Goal: Check status: Check status

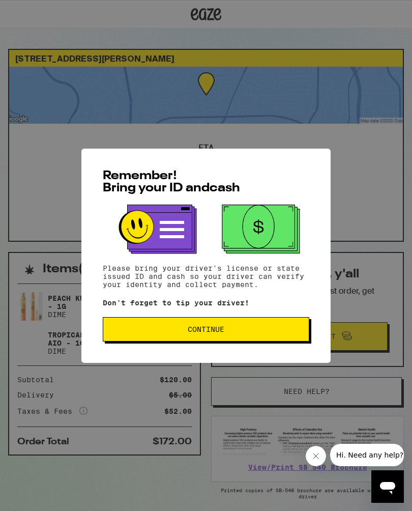
click at [258, 330] on span "Continue" at bounding box center [205, 329] width 189 height 7
click at [262, 338] on button "Continue" at bounding box center [206, 329] width 207 height 24
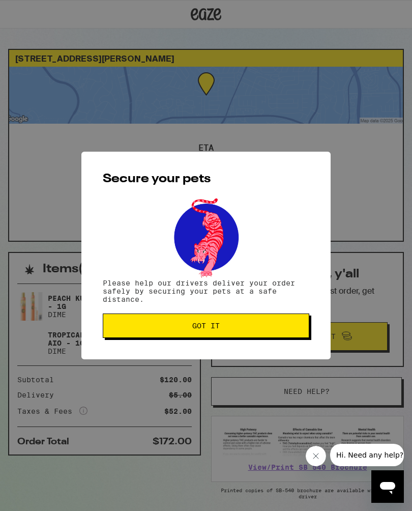
click at [282, 335] on button "Got it" at bounding box center [206, 325] width 207 height 24
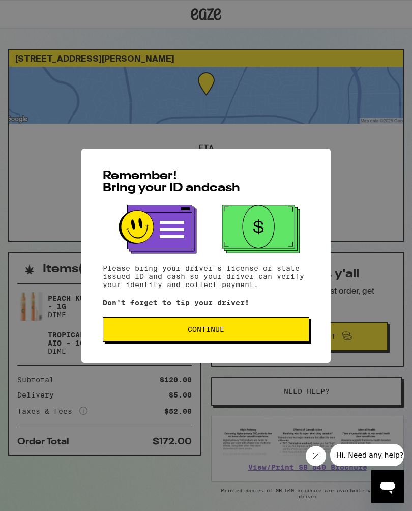
click at [265, 333] on span "Continue" at bounding box center [205, 329] width 189 height 7
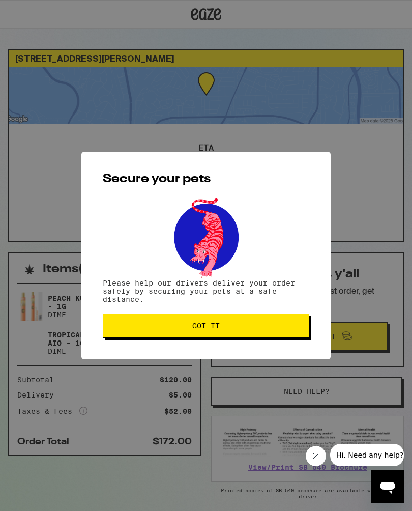
click at [267, 323] on button "Got it" at bounding box center [206, 325] width 207 height 24
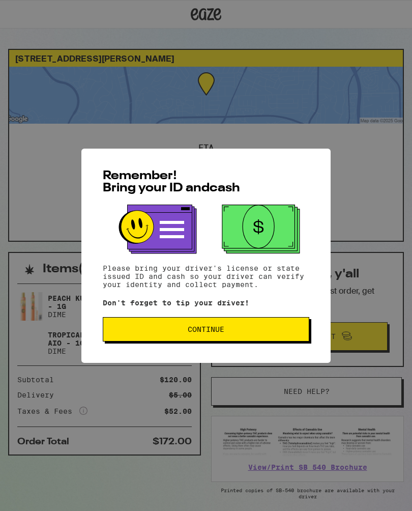
click at [264, 333] on span "Continue" at bounding box center [205, 329] width 189 height 7
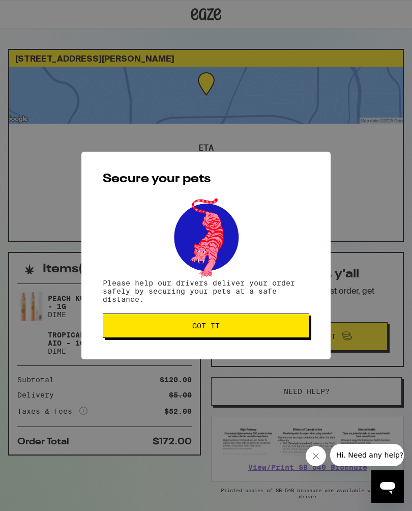
click at [264, 329] on span "Got it" at bounding box center [205, 325] width 189 height 7
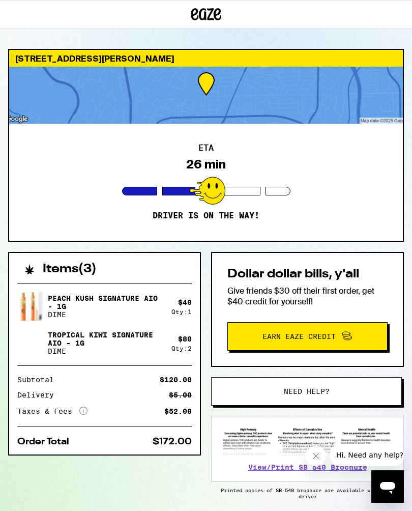
click at [318, 455] on icon "Close message from company" at bounding box center [316, 456] width 8 height 8
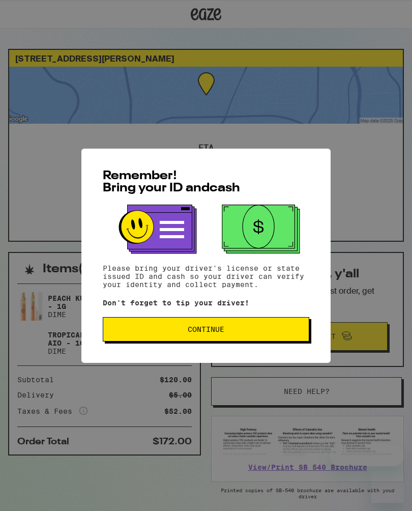
click at [239, 324] on button "Continue" at bounding box center [206, 329] width 207 height 24
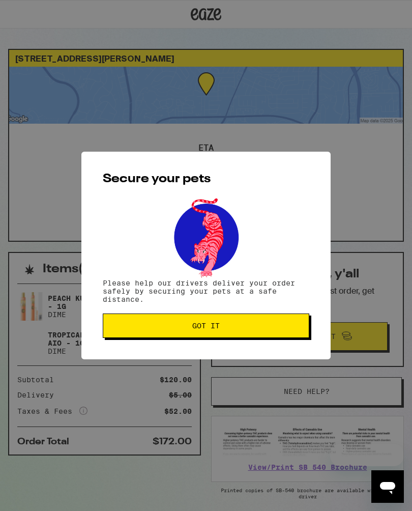
click at [243, 326] on span "Got it" at bounding box center [205, 325] width 189 height 7
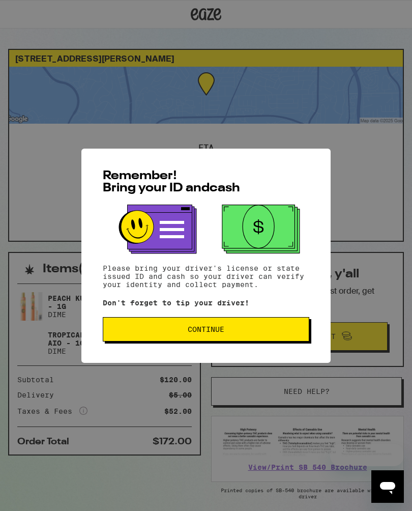
click at [244, 332] on span "Continue" at bounding box center [205, 329] width 189 height 7
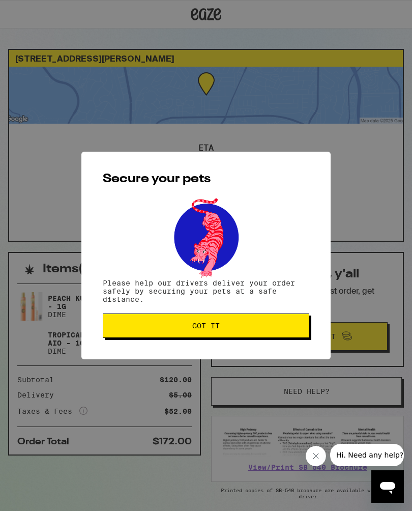
click at [252, 326] on span "Got it" at bounding box center [205, 325] width 189 height 7
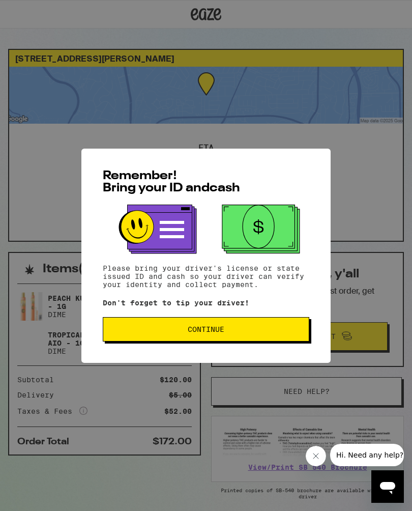
click at [274, 328] on button "Continue" at bounding box center [206, 329] width 207 height 24
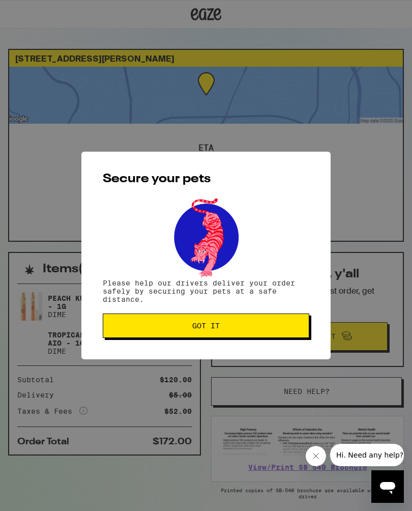
click at [277, 325] on span "Got it" at bounding box center [205, 325] width 189 height 7
